Goal: Information Seeking & Learning: Learn about a topic

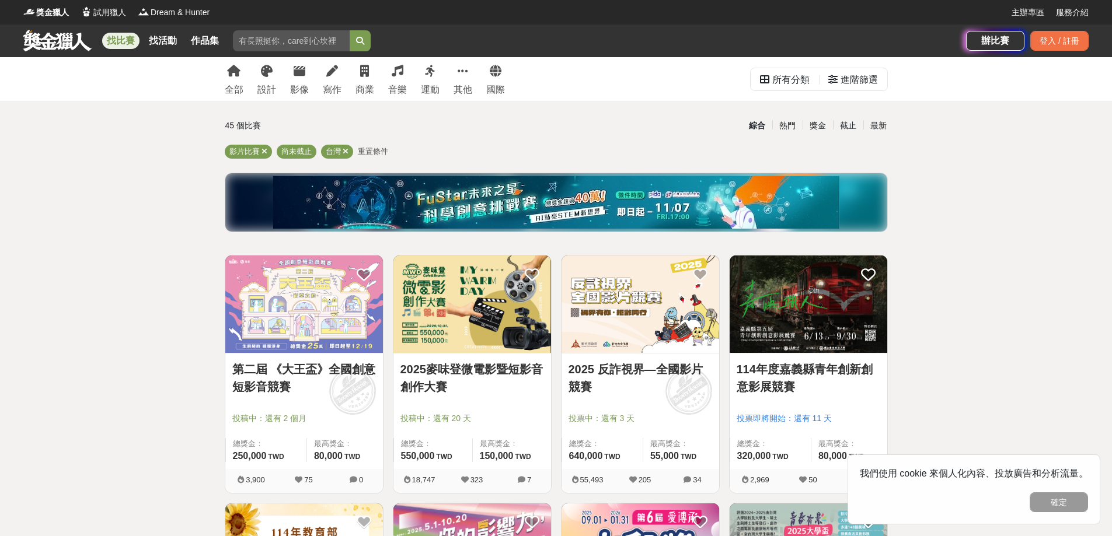
click at [314, 372] on link "第二屆 《大王盃》全國創意短影音競賽" at bounding box center [304, 378] width 144 height 35
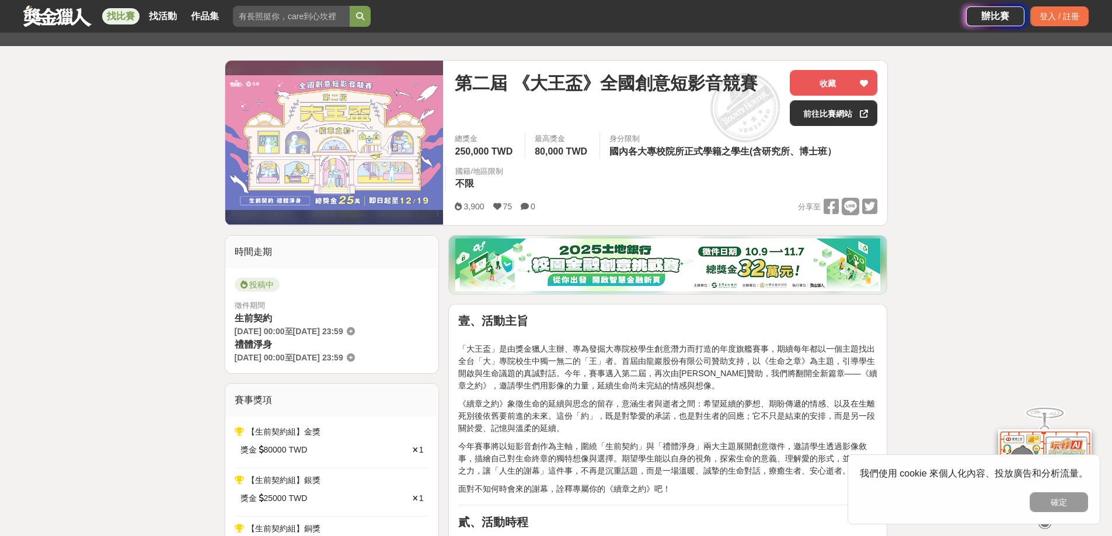
scroll to position [175, 0]
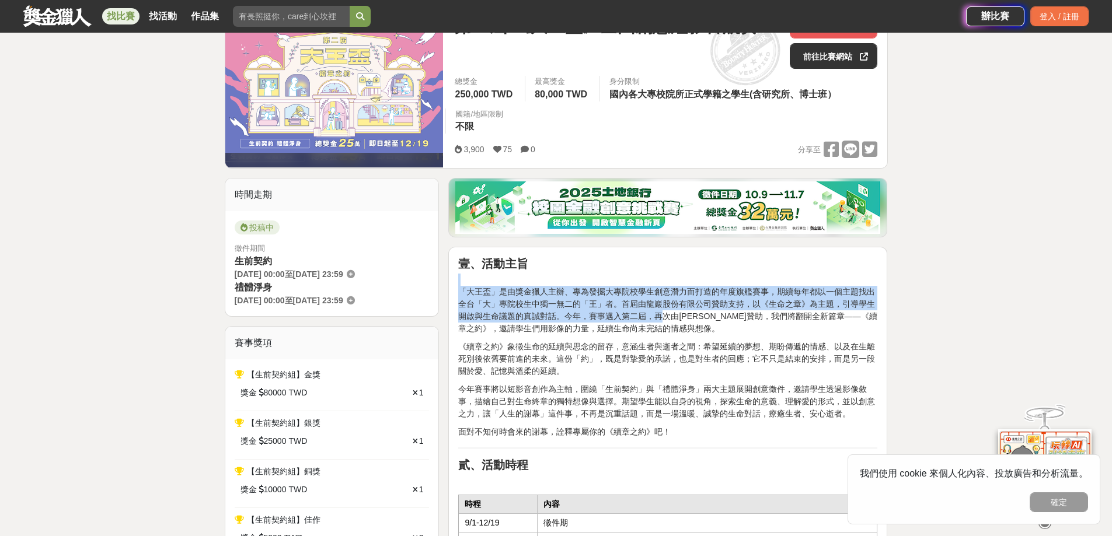
drag, startPoint x: 519, startPoint y: 285, endPoint x: 660, endPoint y: 317, distance: 144.7
click at [660, 317] on p "「大王盃」是由獎金獵人主辦、專為發掘大專院校學生創意潛力而打造的年度旗艦賽事，期續每年都以一個主題找出全台「大」專院校生中獨一無二的「王」者。首屆由龍巖股份有…" at bounding box center [667, 304] width 419 height 61
click at [651, 318] on p "「大王盃」是由獎金獵人主辦、專為發掘大專院校學生創意潛力而打造的年度旗艦賽事，期續每年都以一個主題找出全台「大」專院校生中獨一無二的「王」者。首屆由龍巖股份有…" at bounding box center [667, 304] width 419 height 61
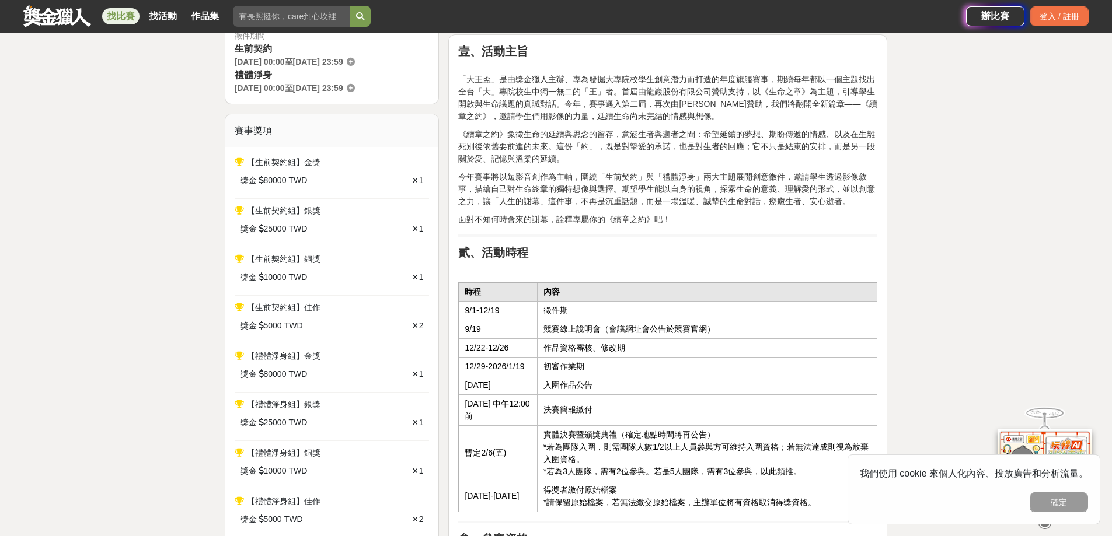
scroll to position [409, 0]
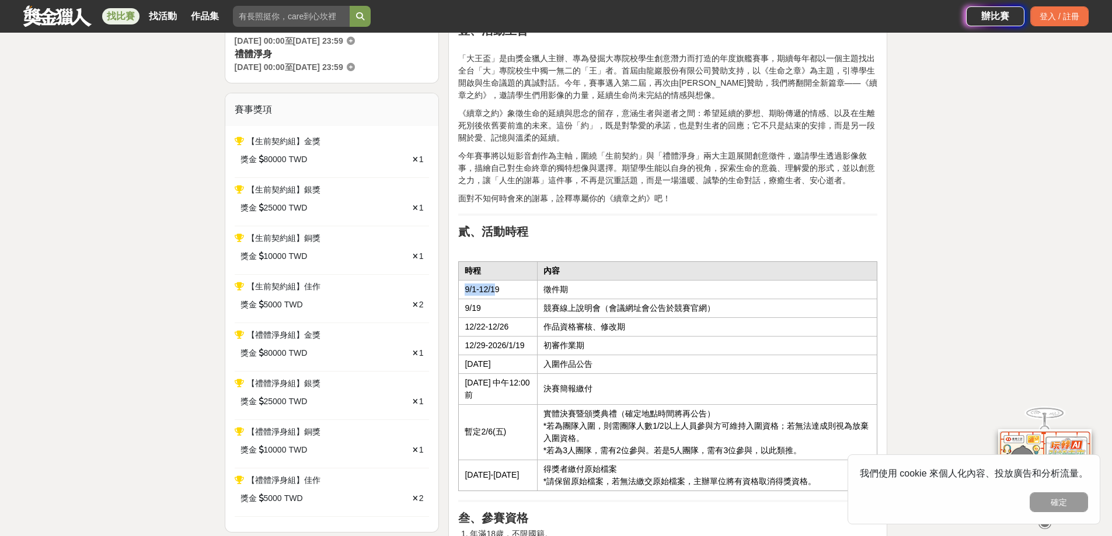
drag, startPoint x: 497, startPoint y: 294, endPoint x: 463, endPoint y: 289, distance: 34.8
click at [463, 289] on td "9/1-12/19" at bounding box center [498, 289] width 78 height 19
click at [465, 319] on td "12/22-12/26" at bounding box center [498, 327] width 78 height 19
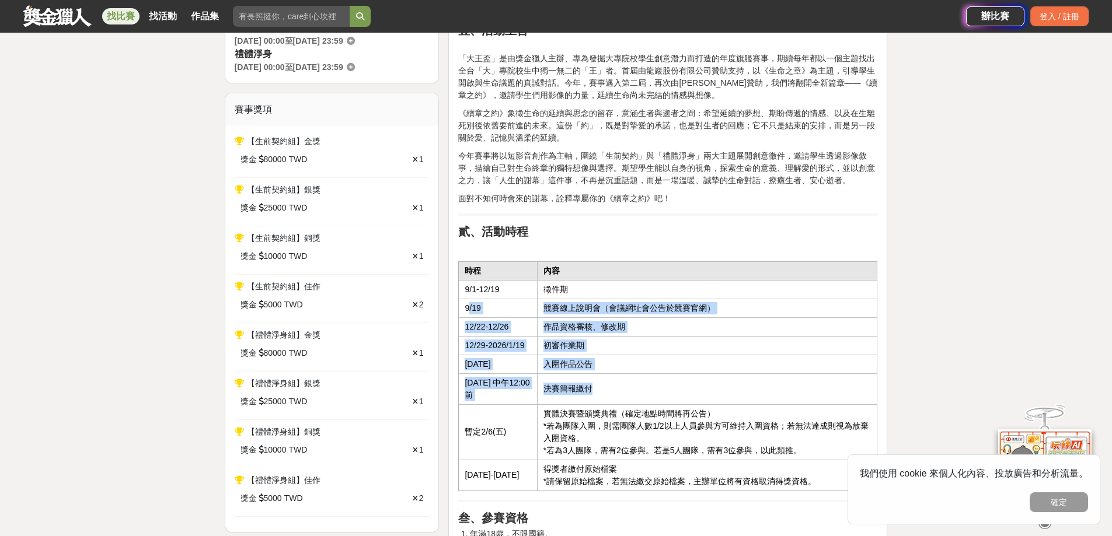
drag, startPoint x: 469, startPoint y: 311, endPoint x: 601, endPoint y: 393, distance: 155.2
click at [601, 393] on tbody "時程 內容 9/1-12/19 徵件期 9/19 競賽線上說明會（會議網址會公告於競賽官網） 12/22-12/26 作品資格審核、修改期 12/29-202…" at bounding box center [668, 376] width 419 height 229
click at [601, 393] on td "決賽簡報繳付" at bounding box center [707, 389] width 340 height 31
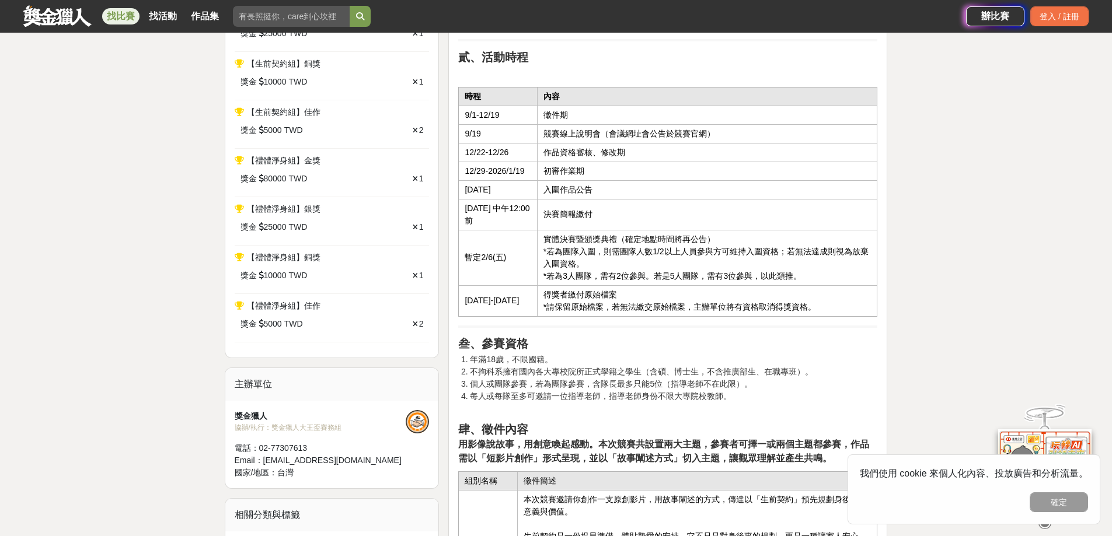
scroll to position [584, 0]
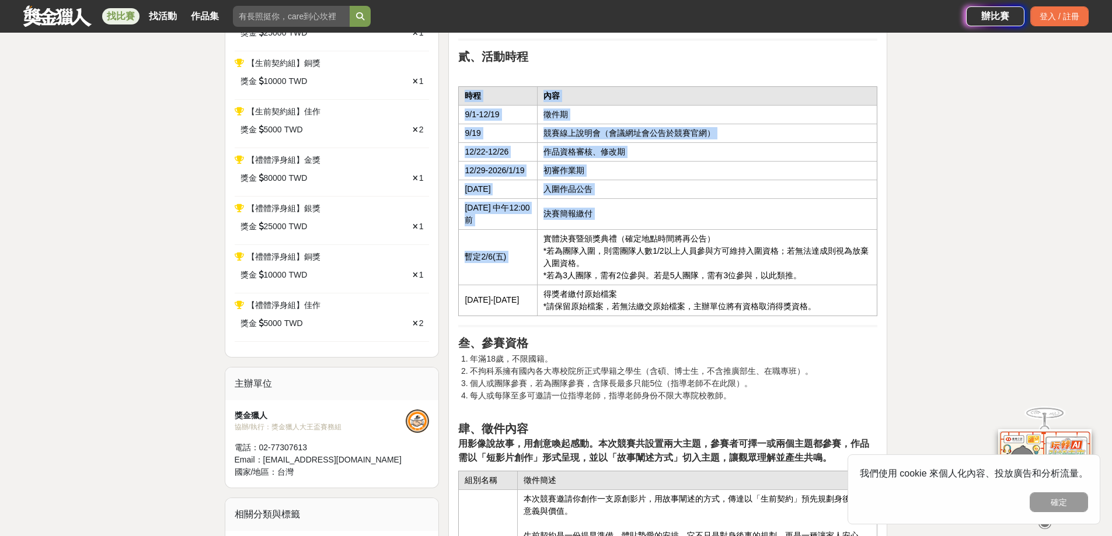
drag, startPoint x: 560, startPoint y: 236, endPoint x: 651, endPoint y: 323, distance: 125.9
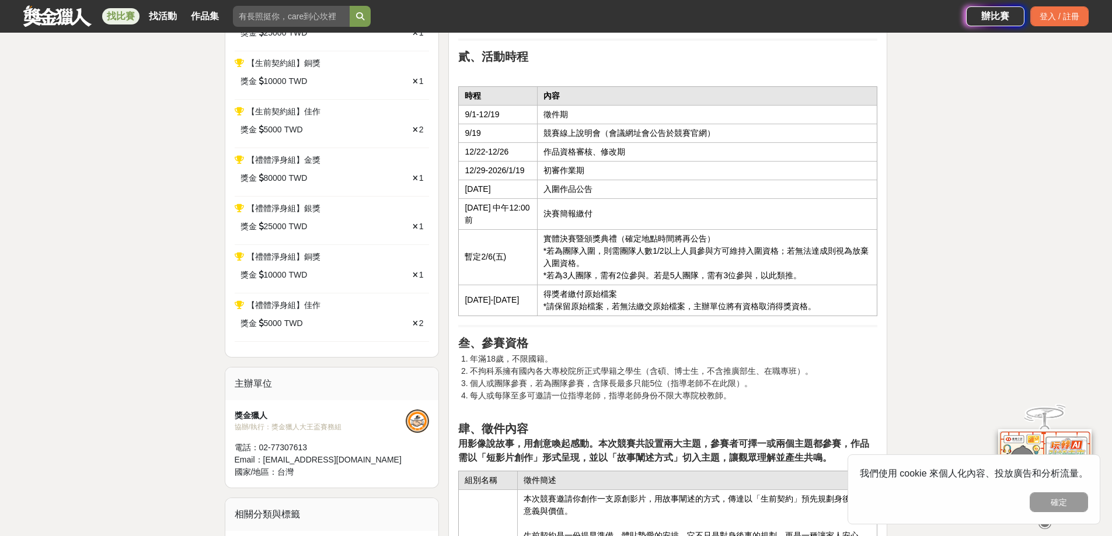
click at [574, 326] on hr at bounding box center [667, 326] width 419 height 2
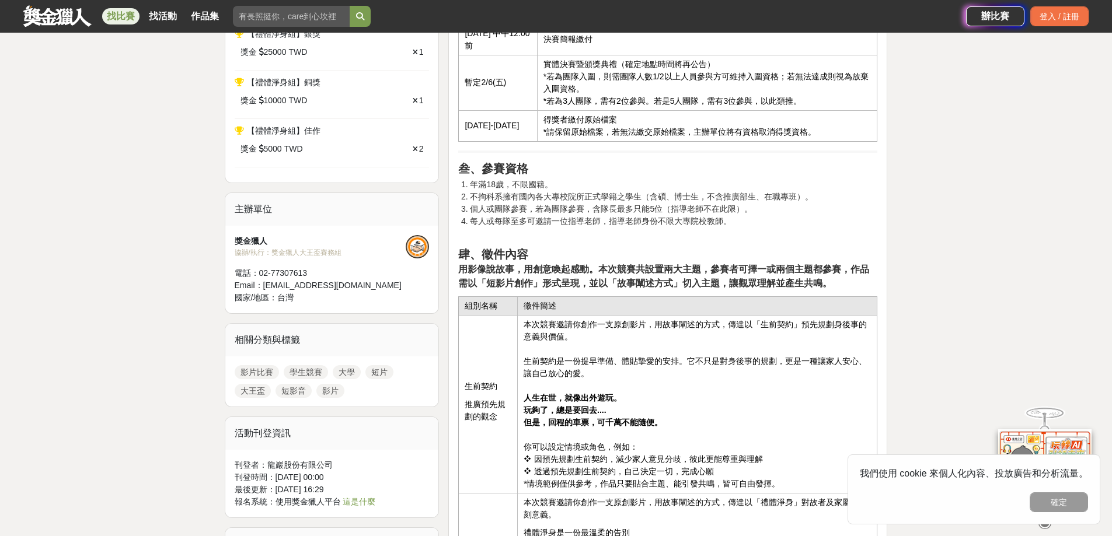
scroll to position [759, 0]
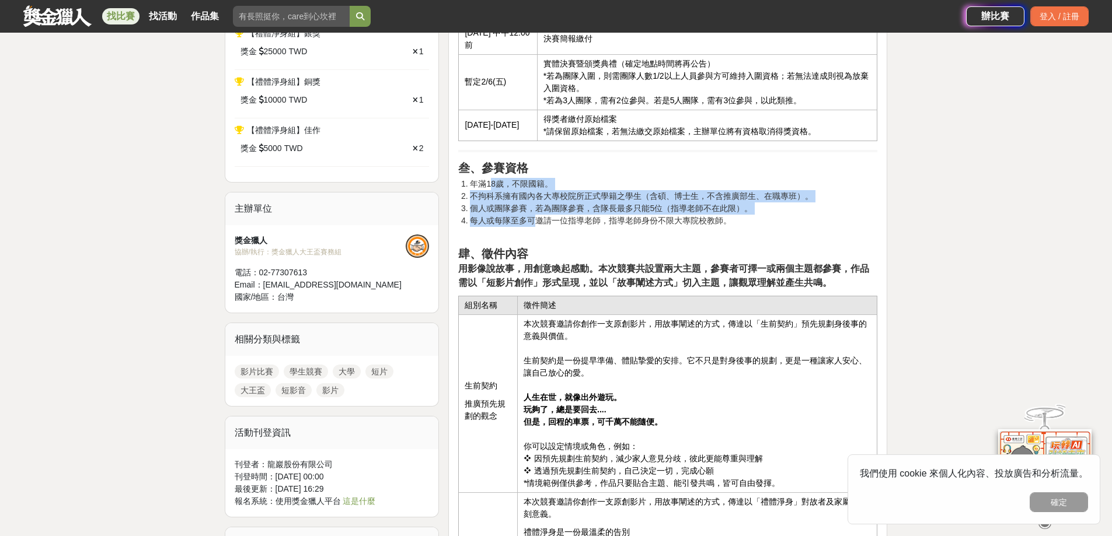
drag, startPoint x: 492, startPoint y: 187, endPoint x: 539, endPoint y: 217, distance: 56.7
click at [539, 217] on ol "年滿18歲，不限國籍。 不拘科系擁有國內各大專校院所正式學籍之學生（含碩、博士生，不含推廣部生、在職專班）。 個人或團隊參賽，若為團隊參賽，含隊長最多只能5位…" at bounding box center [667, 202] width 419 height 49
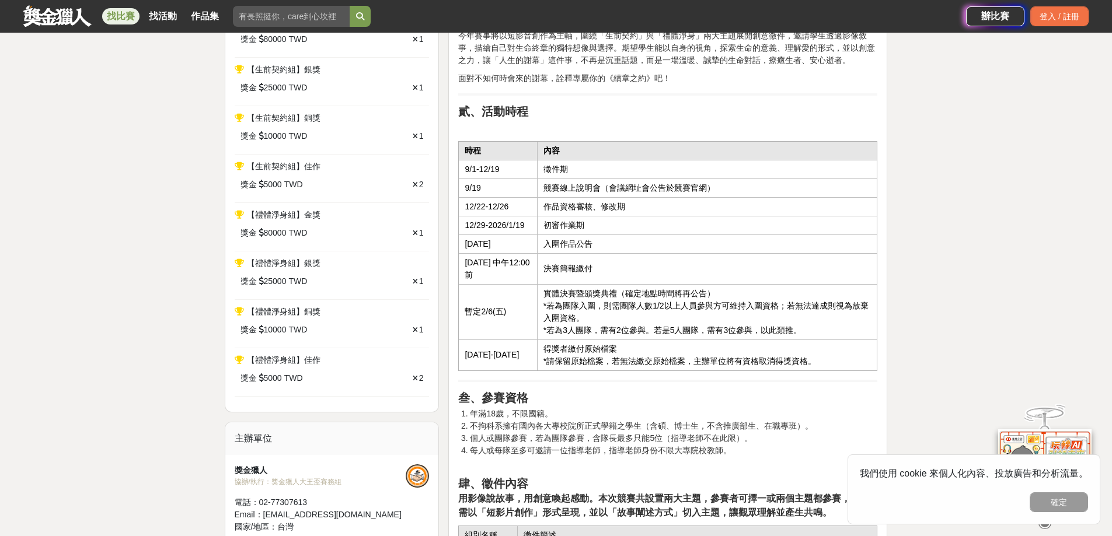
scroll to position [292, 0]
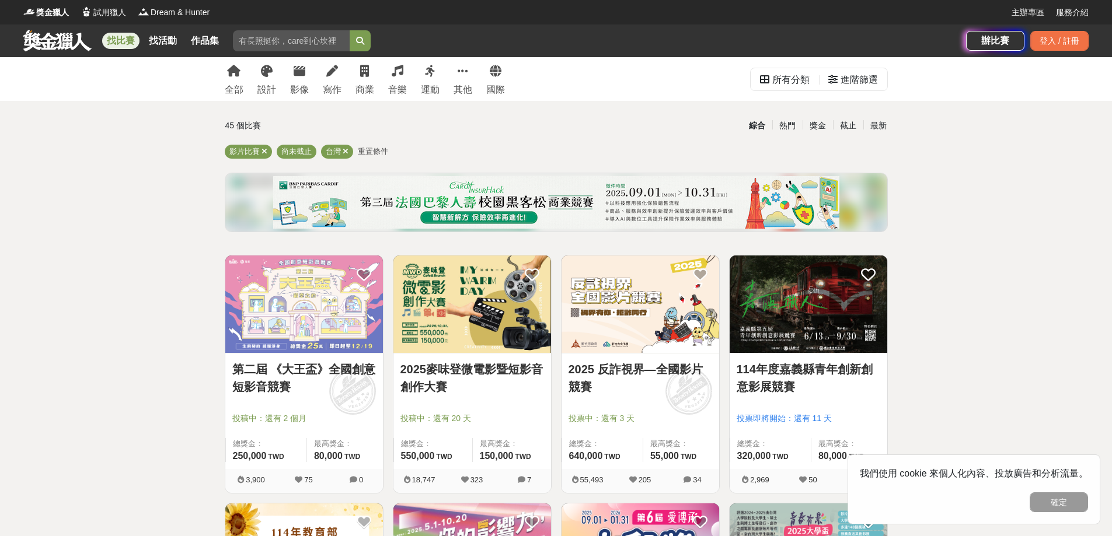
click at [640, 367] on link "2025 反詐視界—全國影片競賽" at bounding box center [641, 378] width 144 height 35
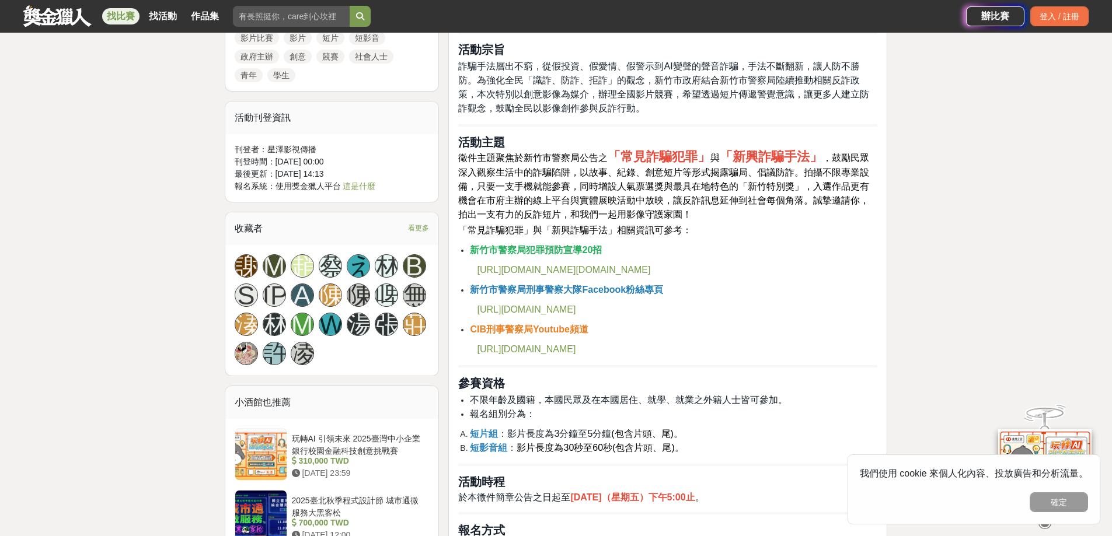
scroll to position [817, 0]
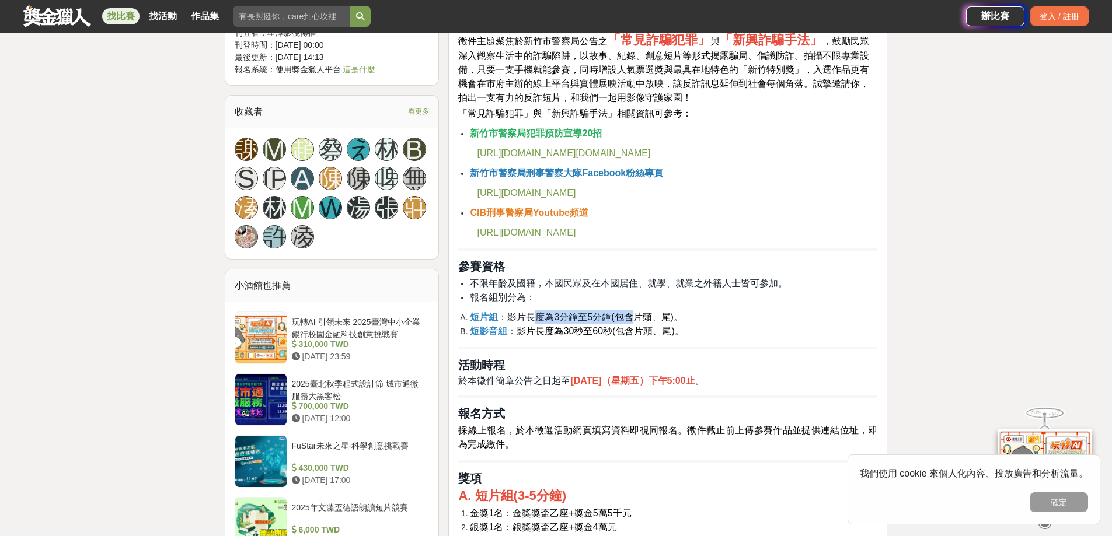
drag, startPoint x: 532, startPoint y: 313, endPoint x: 636, endPoint y: 320, distance: 104.1
click at [636, 320] on li "短片組 ： 影片長度為3分鐘至5分鐘 (包含片頭、尾) 。" at bounding box center [673, 318] width 407 height 14
click at [591, 296] on li "報名組別分為：" at bounding box center [673, 298] width 407 height 14
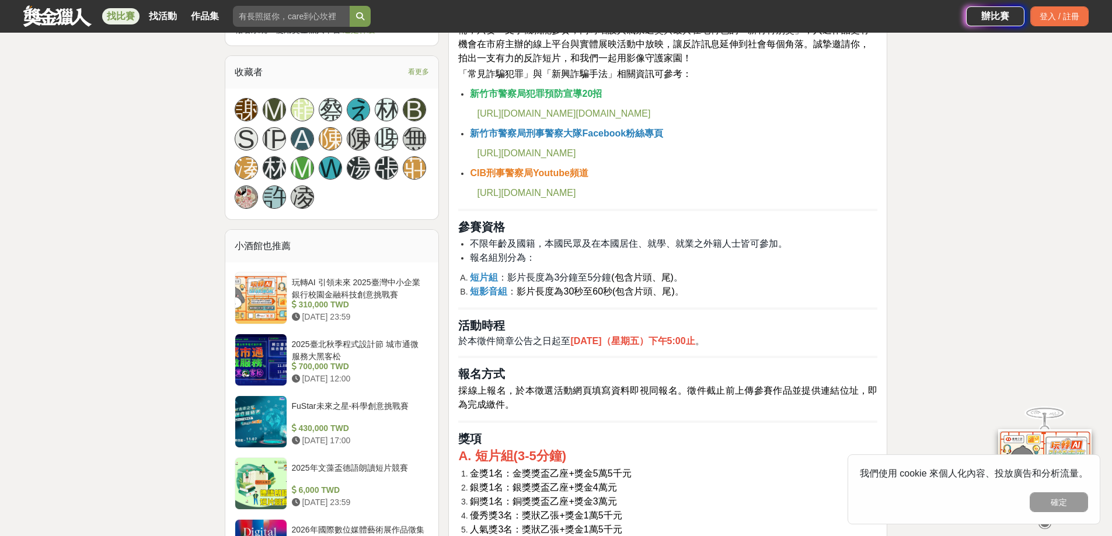
scroll to position [934, 0]
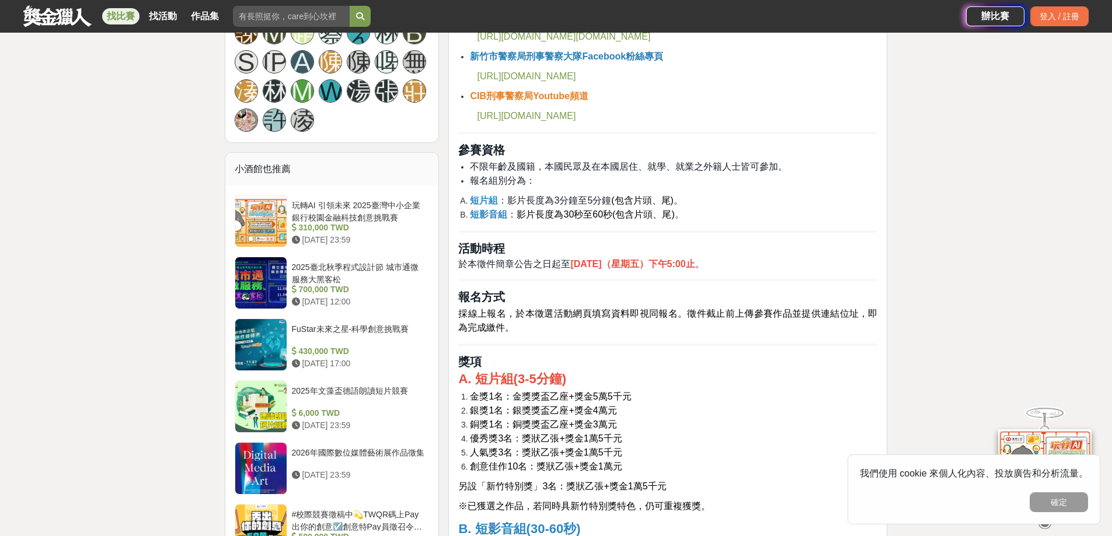
click at [502, 309] on span "採線上報名，於本徵選活動網頁填寫資料即視同報名。徵件截止前上傳參賽作品並提供連結位址，即為完成繳件。" at bounding box center [667, 321] width 419 height 24
drag, startPoint x: 500, startPoint y: 169, endPoint x: 623, endPoint y: 170, distance: 122.6
click at [623, 170] on span "不限年齡及國籍，本國民眾及在本國居住、就學、就業之外籍人士皆可參加。" at bounding box center [629, 167] width 318 height 10
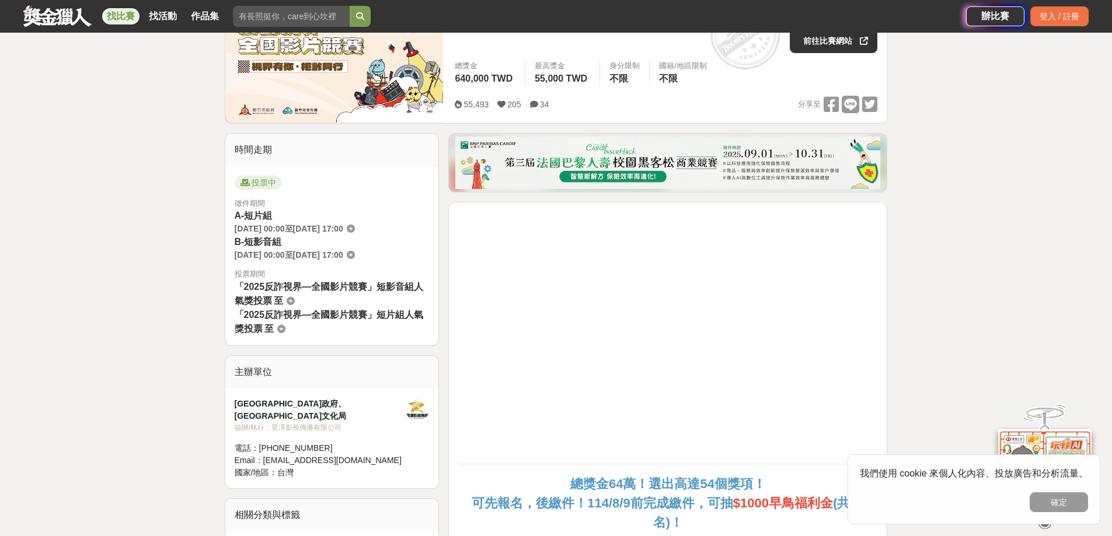
scroll to position [0, 0]
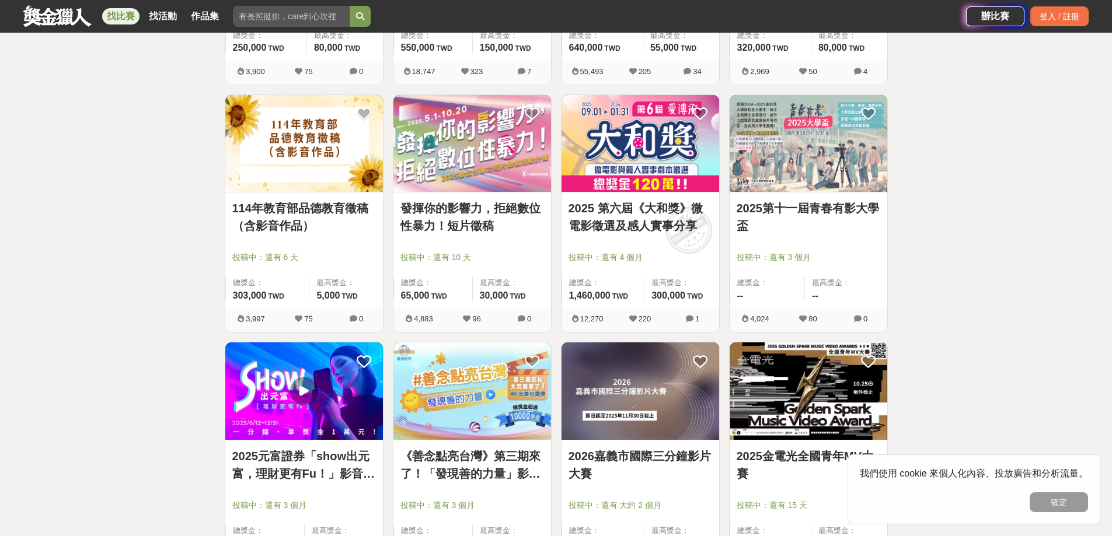
scroll to position [584, 0]
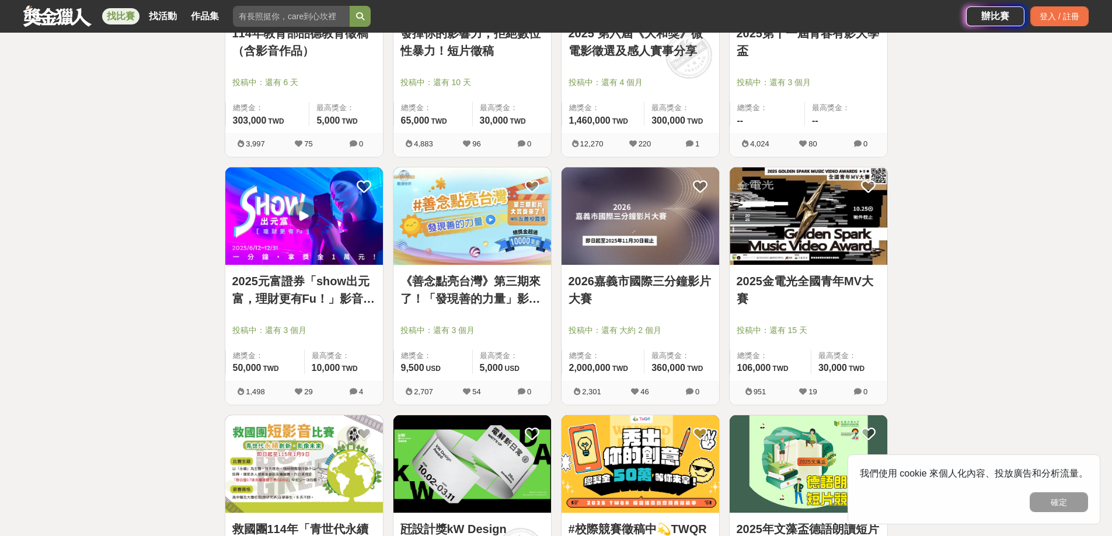
click at [810, 283] on link "2025金電光全國青年MV大賽" at bounding box center [809, 290] width 144 height 35
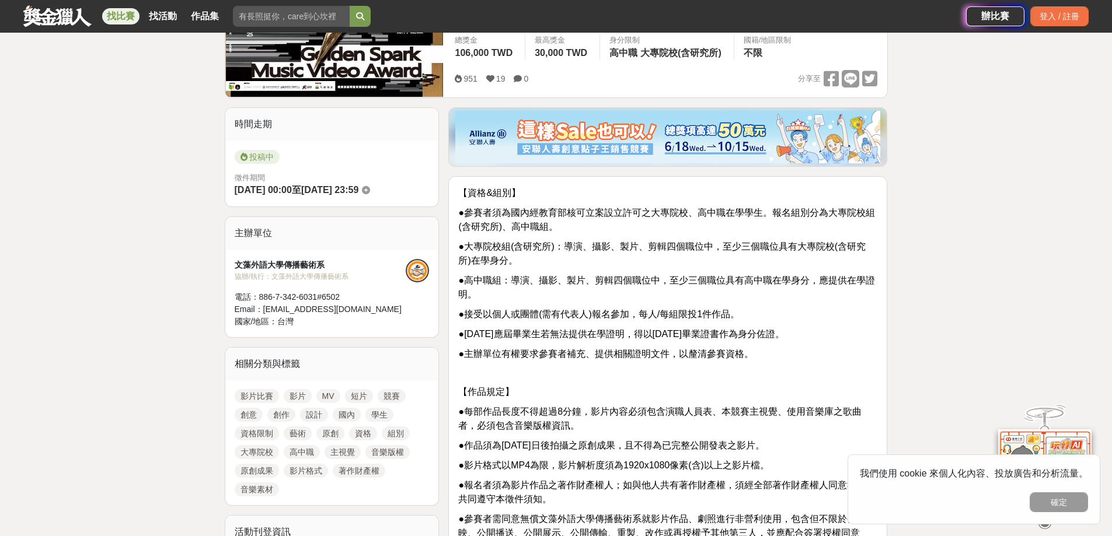
scroll to position [233, 0]
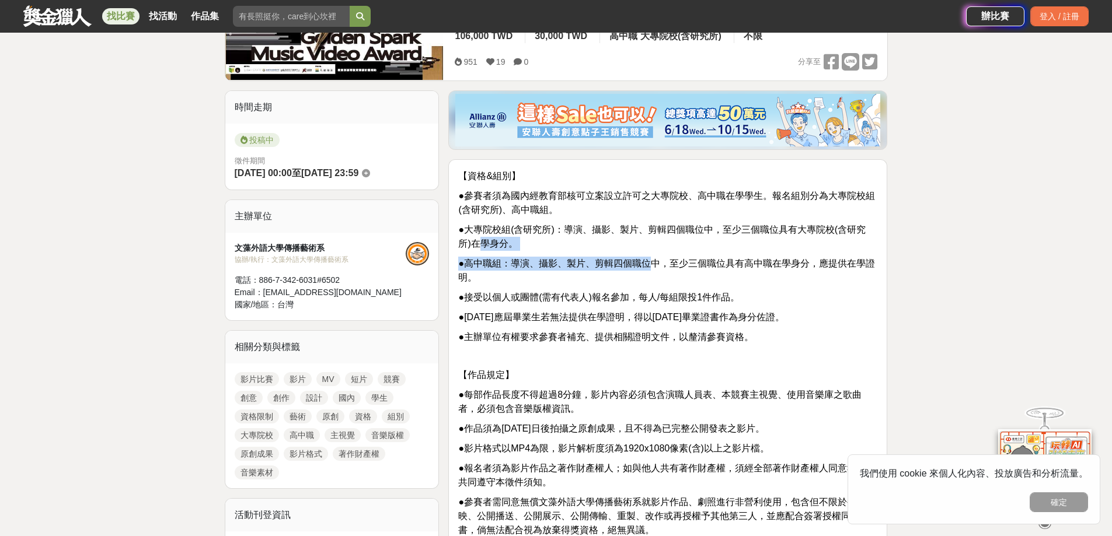
drag, startPoint x: 479, startPoint y: 244, endPoint x: 650, endPoint y: 268, distance: 173.3
click at [650, 268] on span "●高中職組：導演、攝影、製片、剪輯四個職位中，至少三個職位具有高中職在學身分，應提供在學證明。" at bounding box center [666, 271] width 417 height 24
click at [787, 265] on span "●高中職組：導演、攝影、製片、剪輯四個職位中，至少三個職位具有高中職在學身分，應提供在學證明。" at bounding box center [666, 271] width 417 height 24
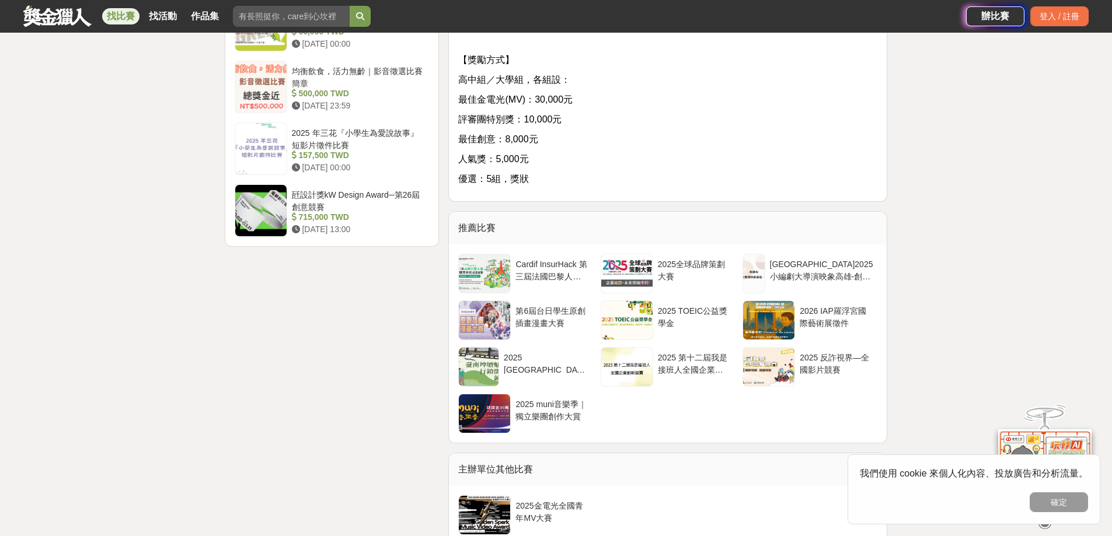
scroll to position [1634, 0]
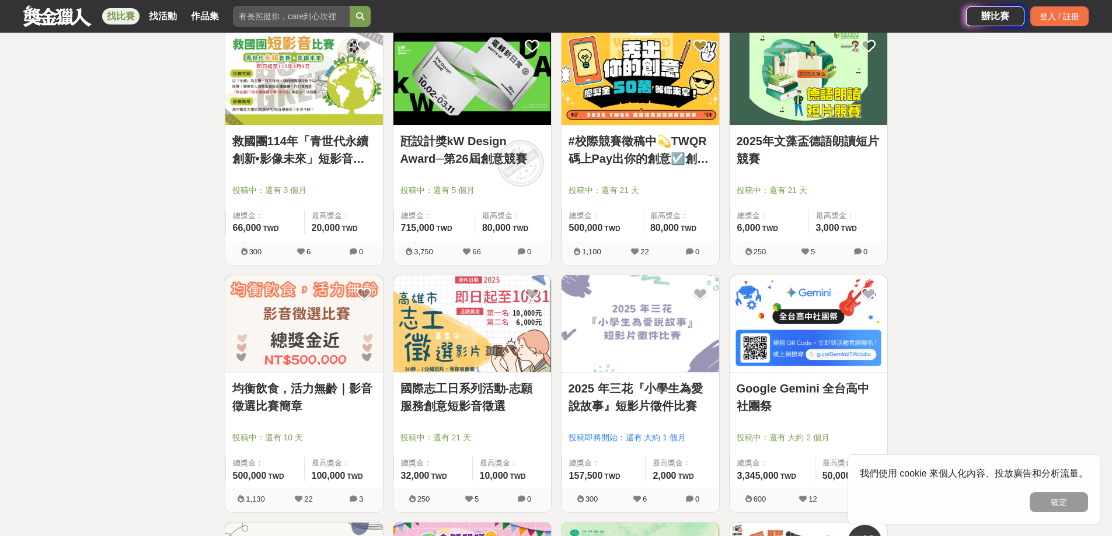
scroll to position [992, 0]
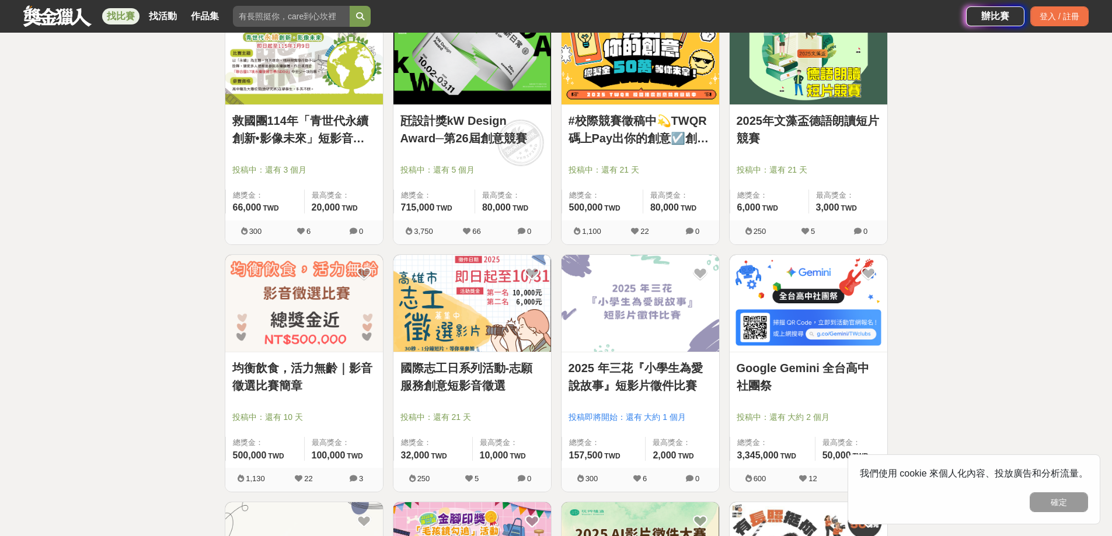
click at [288, 381] on link "均衡飲食，活力無齡｜影音徵選比賽簡章" at bounding box center [304, 377] width 144 height 35
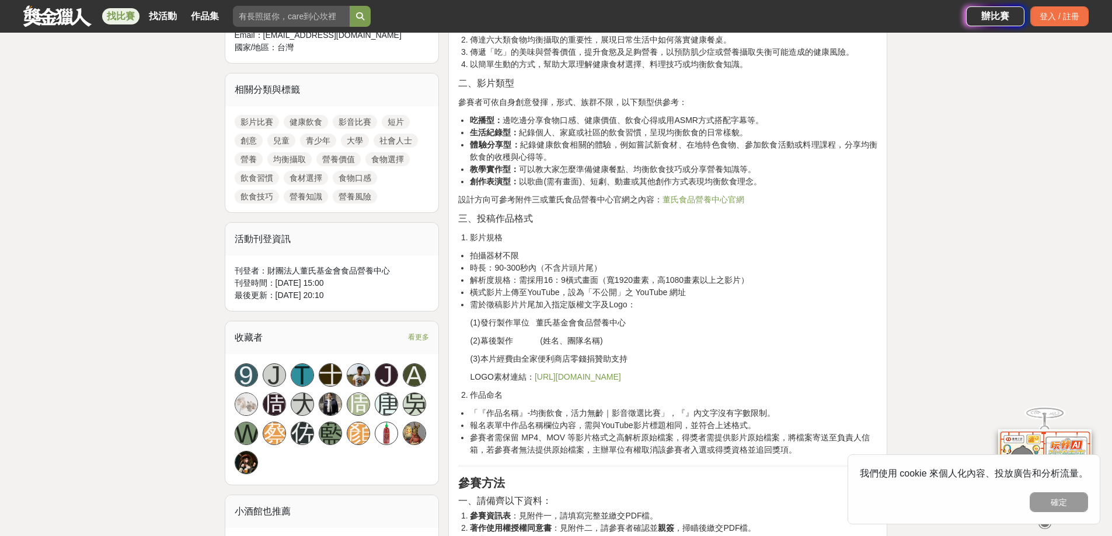
scroll to position [350, 0]
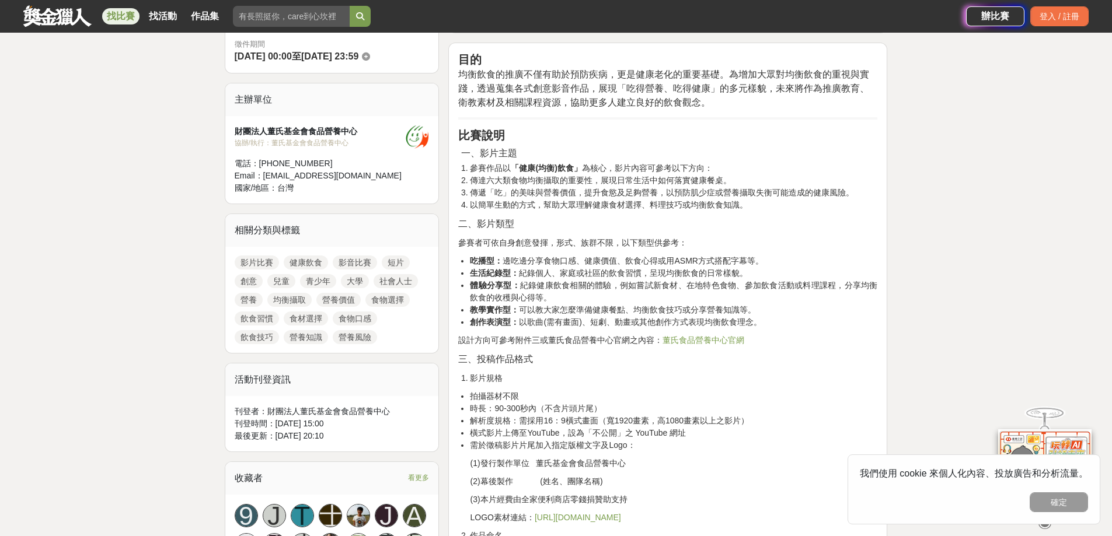
drag, startPoint x: 483, startPoint y: 388, endPoint x: 492, endPoint y: 389, distance: 8.3
click at [495, 202] on li "以簡單生動的方式，幫助大眾理解健康食材選擇、料理技巧或均衡飲食知識。" at bounding box center [673, 205] width 407 height 12
drag, startPoint x: 483, startPoint y: 175, endPoint x: 585, endPoint y: 179, distance: 102.8
click at [585, 179] on li "傳達六大類食物均衡攝取的重要性，展現日常生活中如何落實健康餐桌。" at bounding box center [673, 181] width 407 height 12
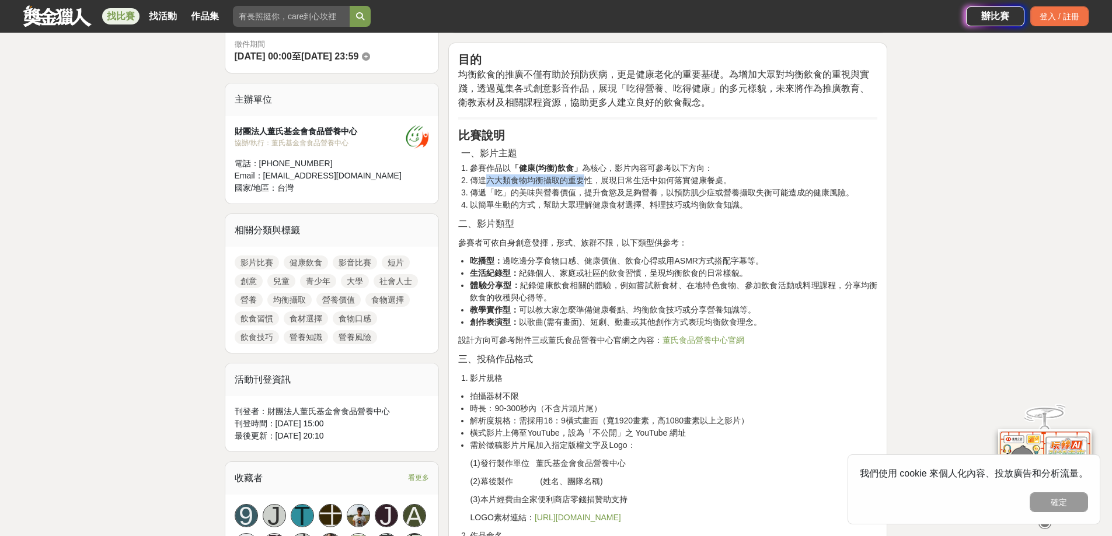
click at [585, 179] on li "傳達六大類食物均衡攝取的重要性，展現日常生活中如何落實健康餐桌。" at bounding box center [673, 181] width 407 height 12
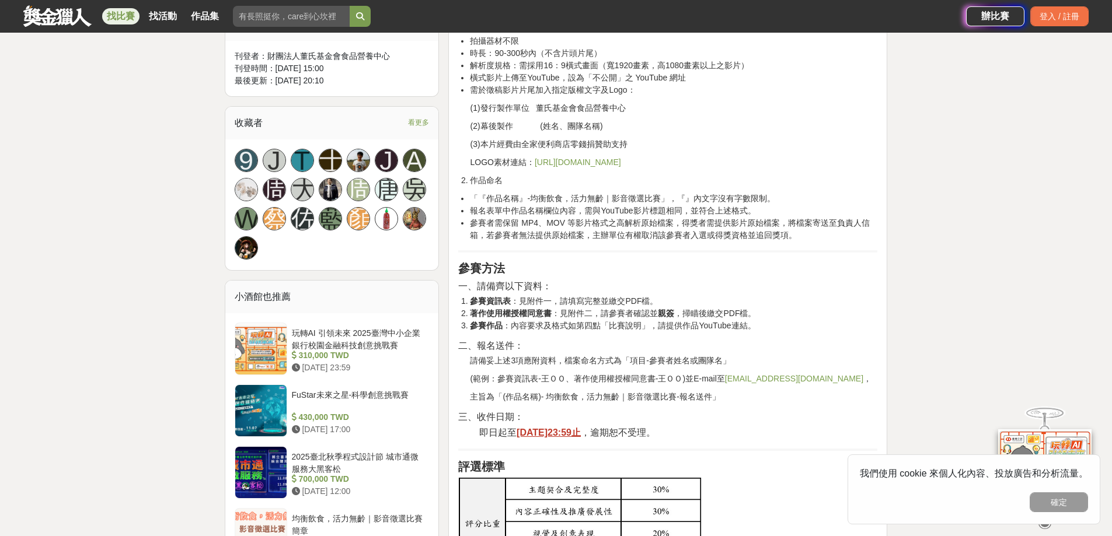
scroll to position [759, 0]
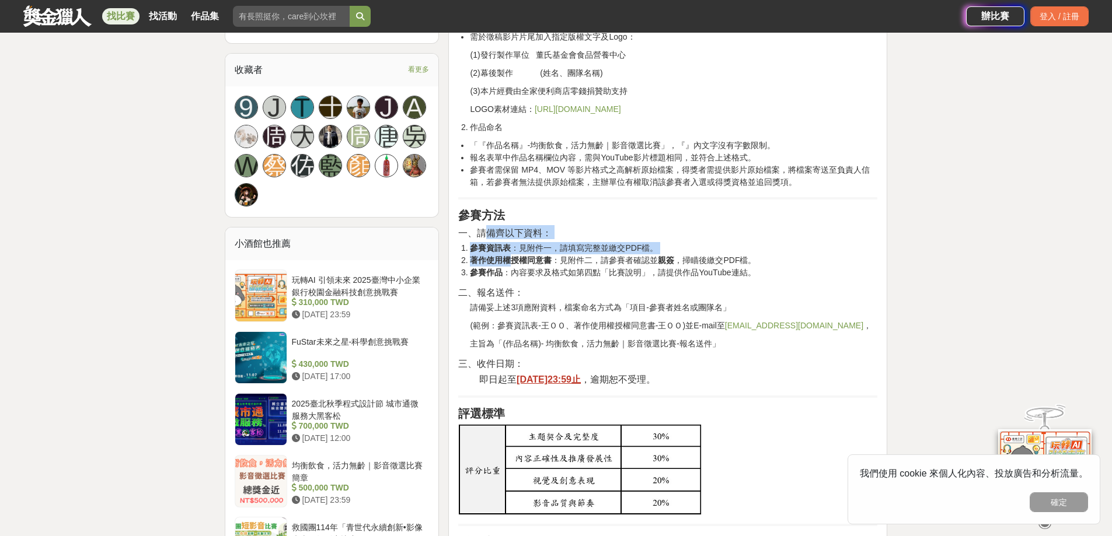
drag, startPoint x: 491, startPoint y: 245, endPoint x: 510, endPoint y: 276, distance: 36.1
click at [510, 276] on div "目的 均衡飲食的推廣不僅有助於預防疾病，更是健康老化的重要基礎。為增加大眾對均衡飲食的重視與實踐，透過蒐集各式創意影音作品，展現「吃得營養、吃得健康」的多元樣…" at bounding box center [667, 370] width 419 height 1452
click at [510, 265] on strong "著作使用權授權同意書" at bounding box center [511, 260] width 82 height 9
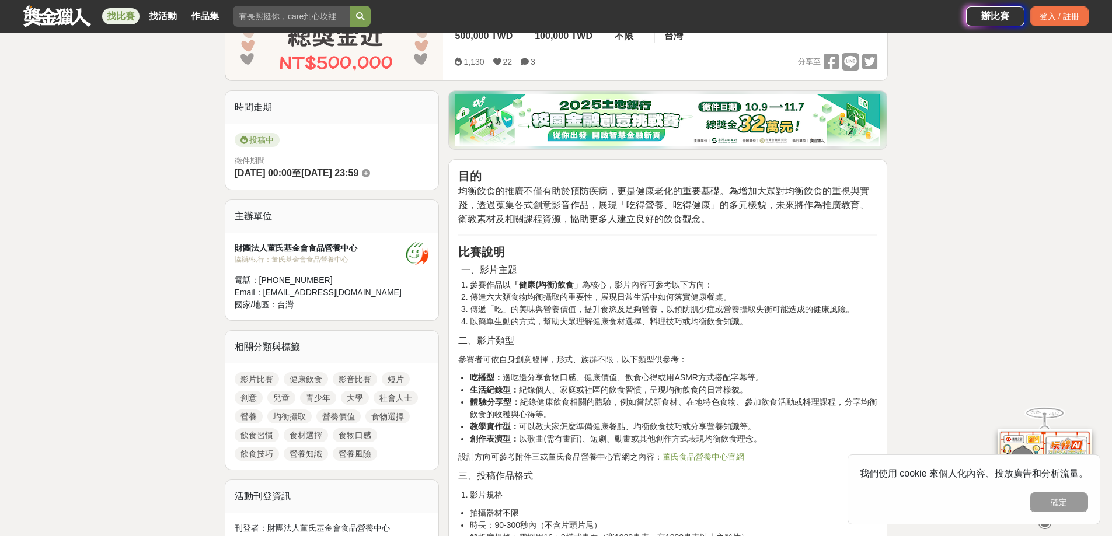
scroll to position [292, 0]
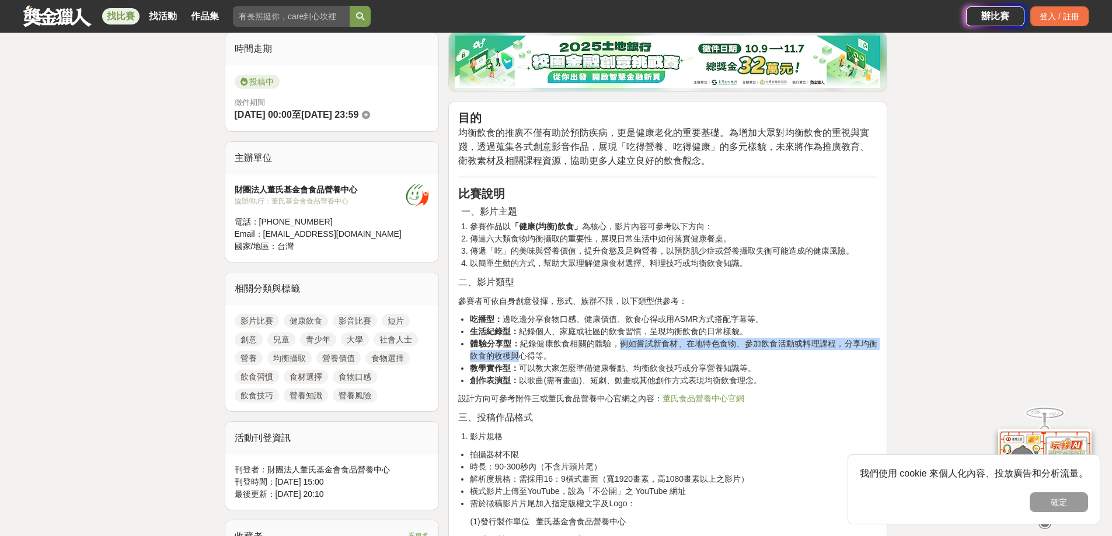
drag, startPoint x: 521, startPoint y: 352, endPoint x: 619, endPoint y: 348, distance: 98.1
click at [619, 348] on li "體驗分享型： 紀錄健康飲食相關的體驗，例如嘗試新食材、在地特色食物、參加飲食活動或料理課程，分享均衡飲食的收穫與心得等。" at bounding box center [673, 350] width 407 height 25
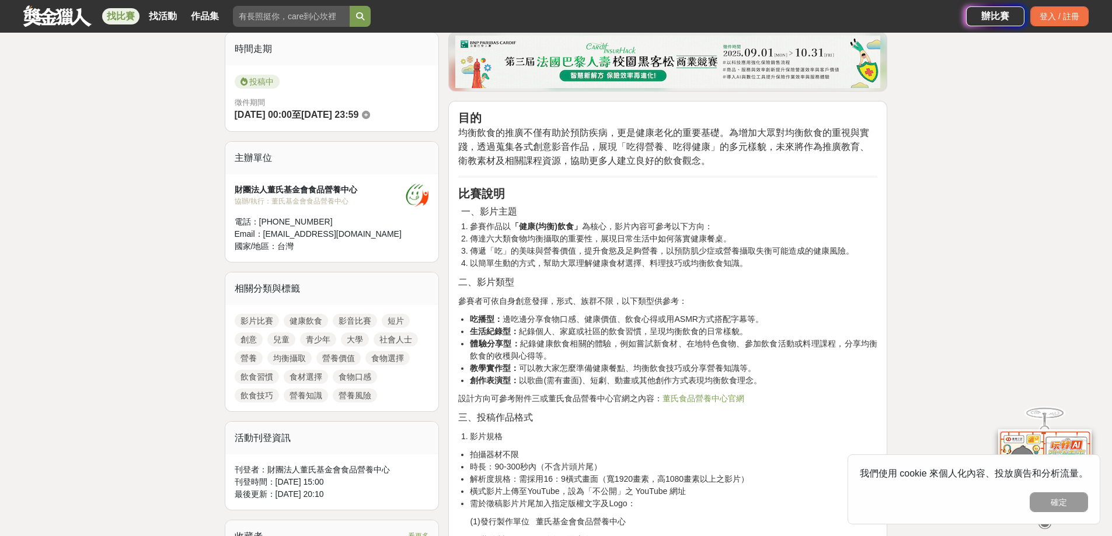
click at [536, 340] on li "體驗分享型： 紀錄健康飲食相關的體驗，例如嘗試新食材、在地特色食物、參加飲食活動或料理課程，分享均衡飲食的收穫與心得等。" at bounding box center [673, 350] width 407 height 25
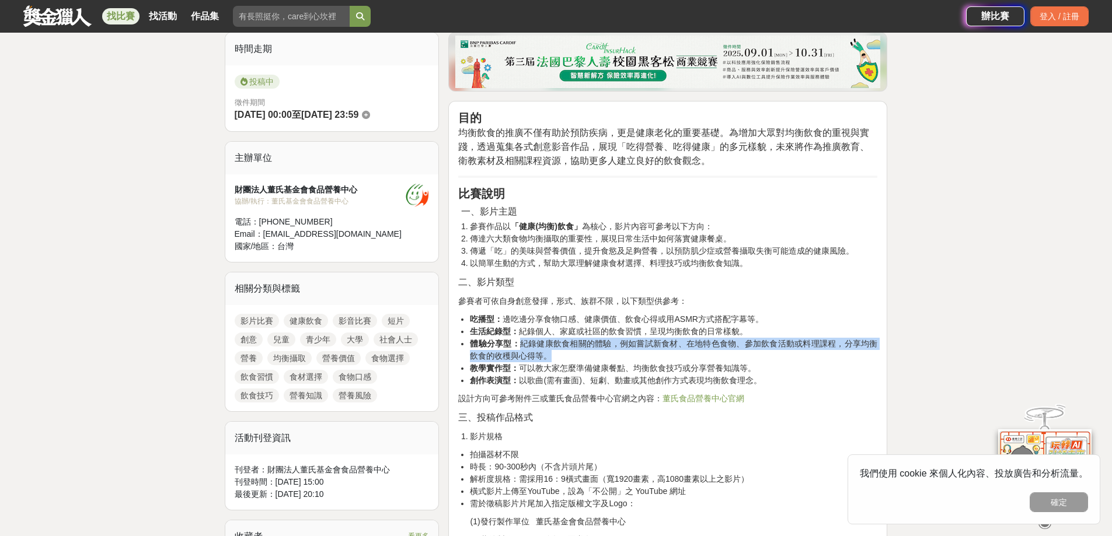
drag, startPoint x: 522, startPoint y: 343, endPoint x: 724, endPoint y: 355, distance: 202.9
click at [724, 355] on li "體驗分享型： 紀錄健康飲食相關的體驗，例如嘗試新食材、在地特色食物、參加飲食活動或料理課程，分享均衡飲食的收穫與心得等。" at bounding box center [673, 350] width 407 height 25
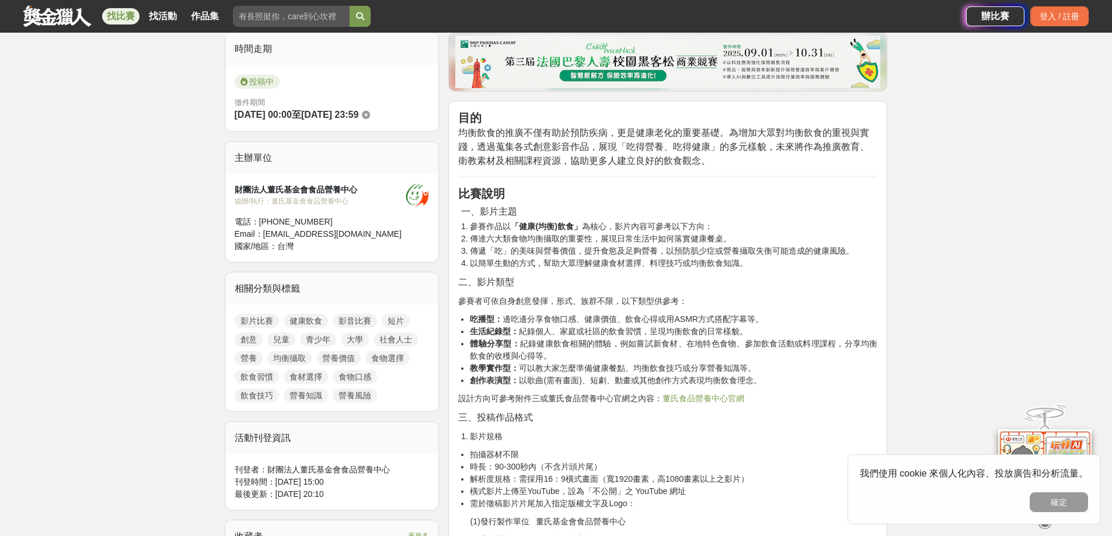
click at [515, 370] on strong "教學實作型：" at bounding box center [494, 368] width 49 height 9
drag, startPoint x: 518, startPoint y: 370, endPoint x: 753, endPoint y: 368, distance: 234.7
click at [753, 368] on li "教學實作型： 可以教大家怎麼準備健康餐點、均衡飲食技巧或分享營養知識等。" at bounding box center [673, 368] width 407 height 12
click at [761, 370] on li "教學實作型： 可以教大家怎麼準備健康餐點、均衡飲食技巧或分享營養知識等。" at bounding box center [673, 368] width 407 height 12
drag, startPoint x: 757, startPoint y: 379, endPoint x: 522, endPoint y: 382, distance: 235.3
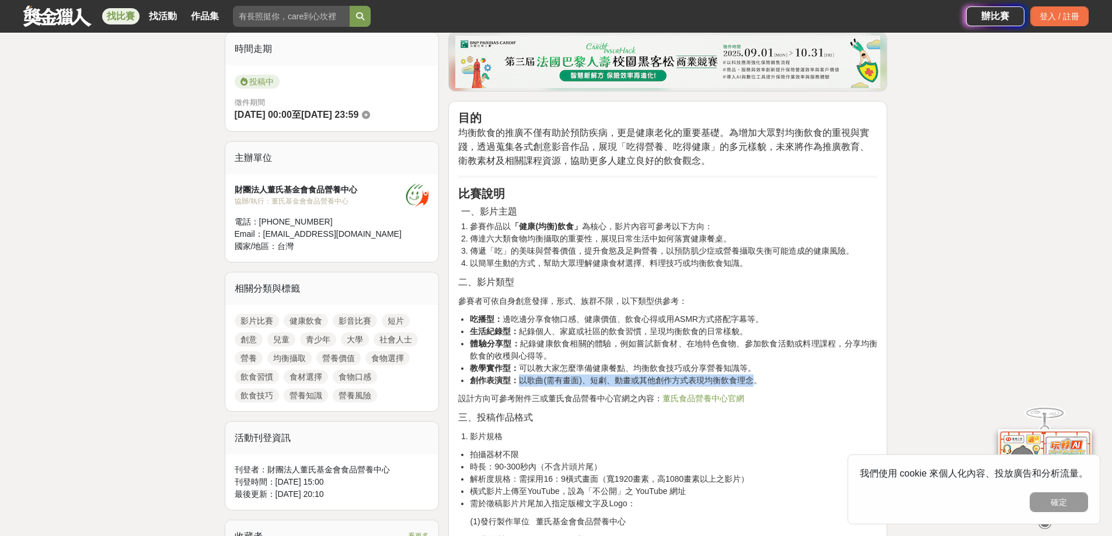
click at [522, 382] on li "創作表演型： 以歌曲(需有畫面)、短劇、動畫或其他創作方式表現均衡飲食理念。" at bounding box center [673, 381] width 407 height 12
drag, startPoint x: 483, startPoint y: 369, endPoint x: 506, endPoint y: 371, distance: 22.3
click at [506, 371] on strong "教學實作型：" at bounding box center [494, 368] width 49 height 9
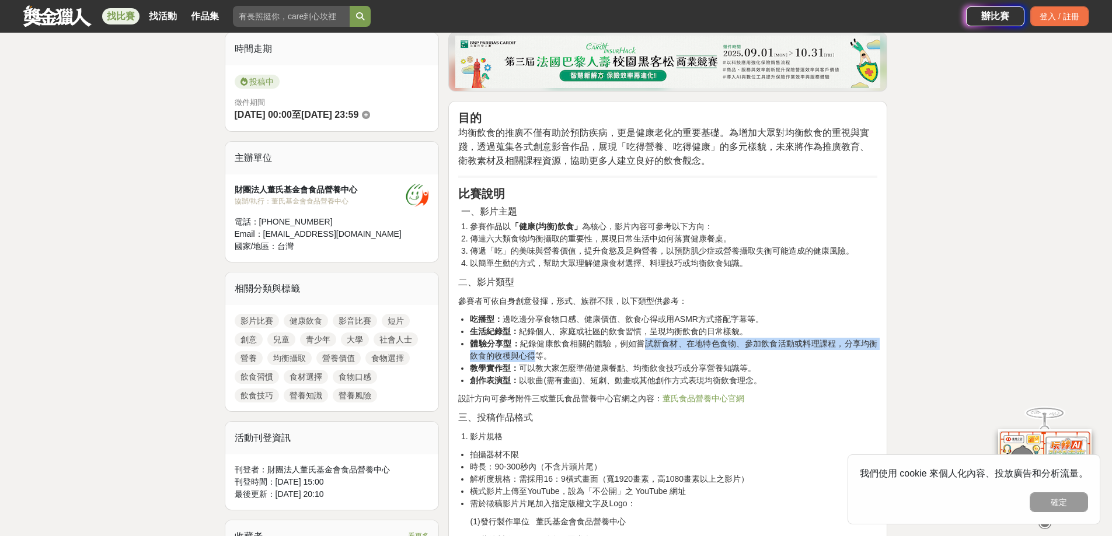
drag, startPoint x: 534, startPoint y: 353, endPoint x: 644, endPoint y: 347, distance: 110.5
click at [644, 347] on li "體驗分享型： 紀錄健康飲食相關的體驗，例如嘗試新食材、在地特色食物、參加飲食活動或料理課程，分享均衡飲食的收穫與心得等。" at bounding box center [673, 350] width 407 height 25
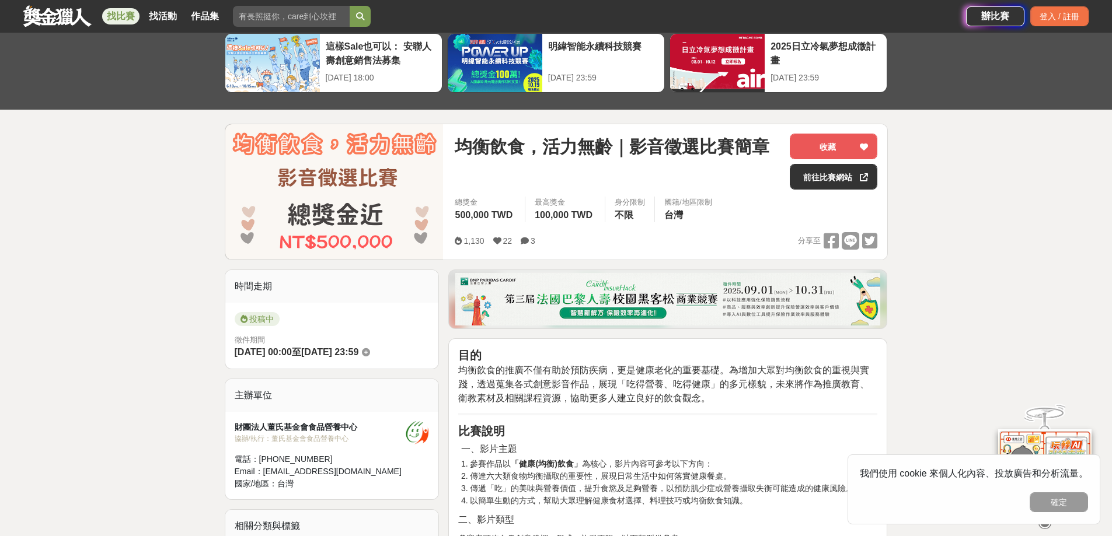
scroll to position [0, 0]
